Goal: Task Accomplishment & Management: Manage account settings

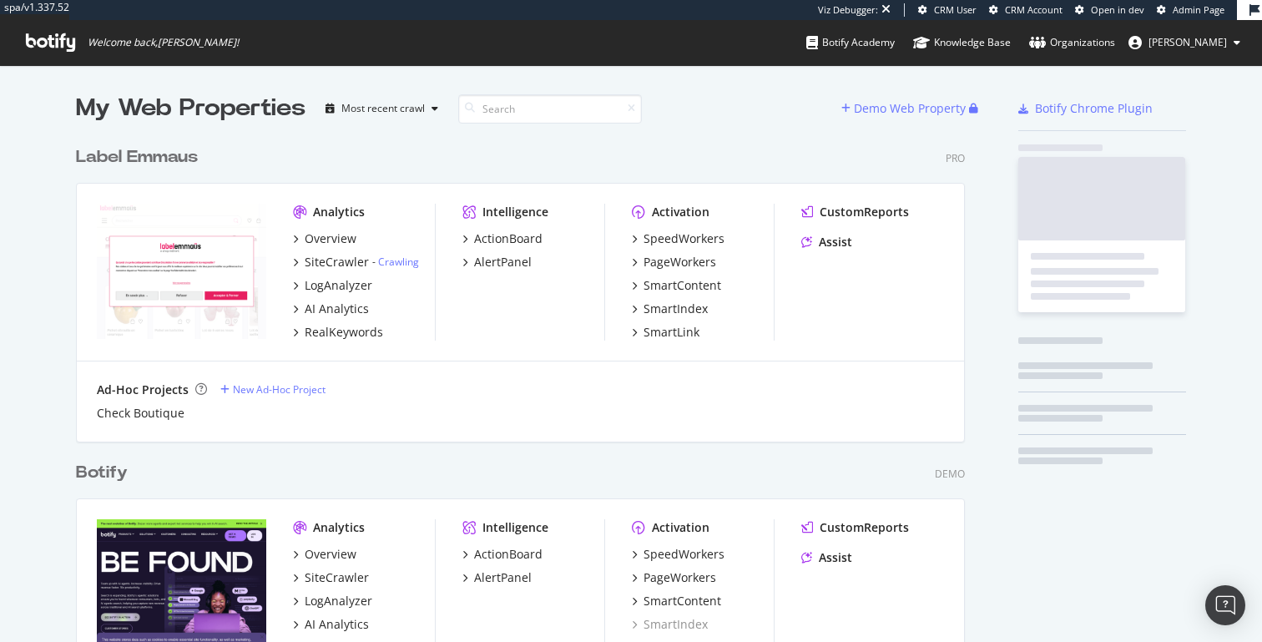
scroll to position [3967, 902]
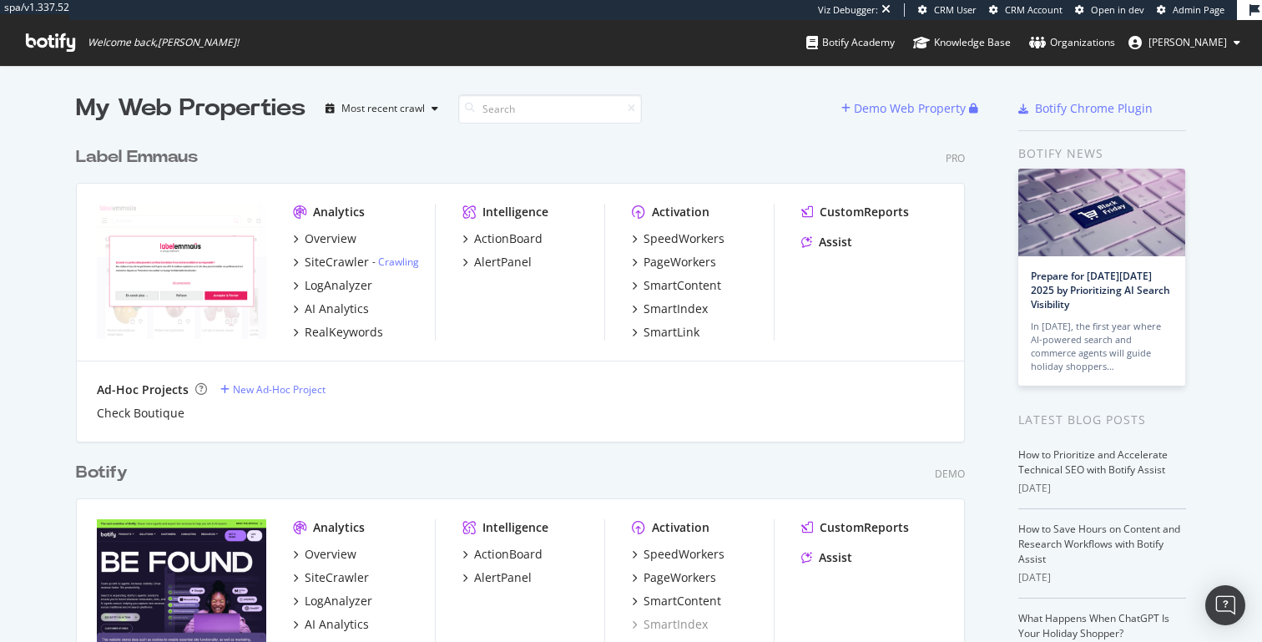
click at [1148, 42] on link at bounding box center [1138, 42] width 20 height 13
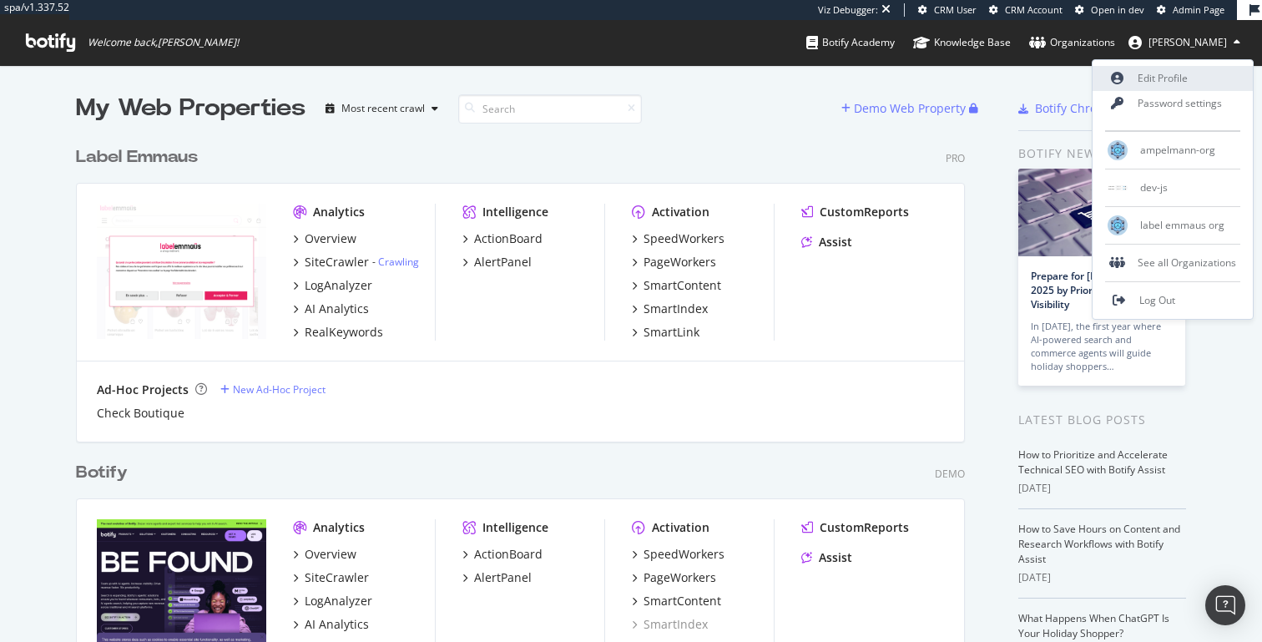
click at [1169, 86] on link "Edit Profile" at bounding box center [1172, 78] width 160 height 25
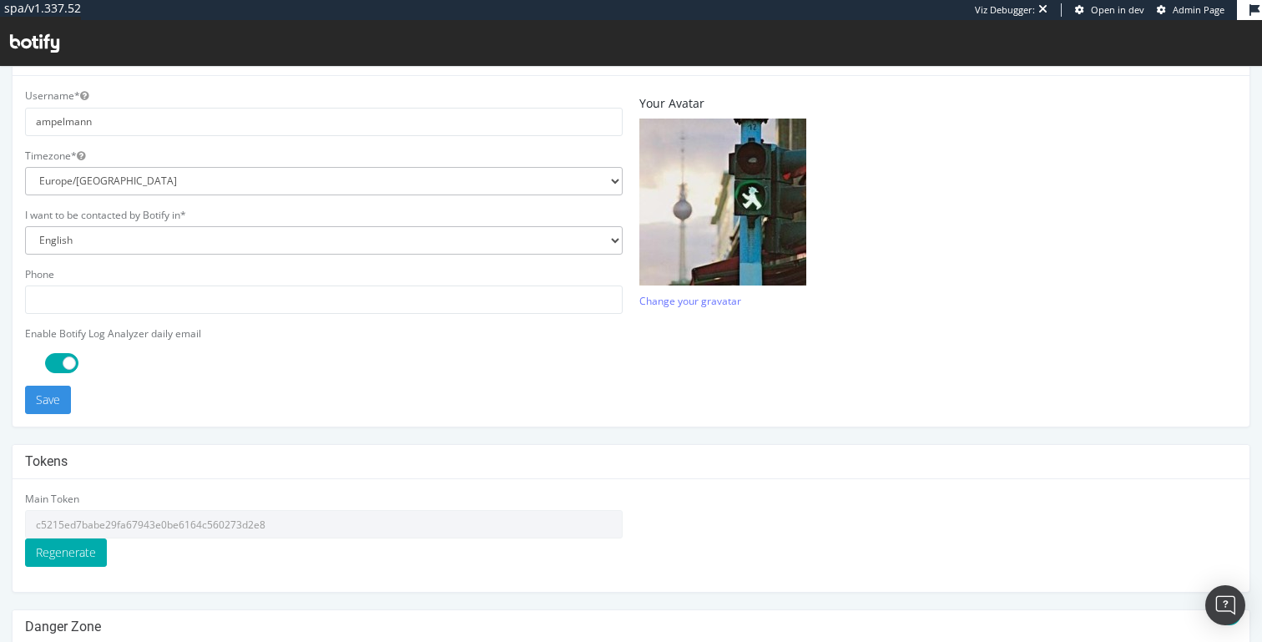
scroll to position [400, 0]
click at [192, 516] on input "c5215ed7babe29fa67943e0be6164c560273d2e8" at bounding box center [323, 526] width 597 height 28
